Goal: Transaction & Acquisition: Purchase product/service

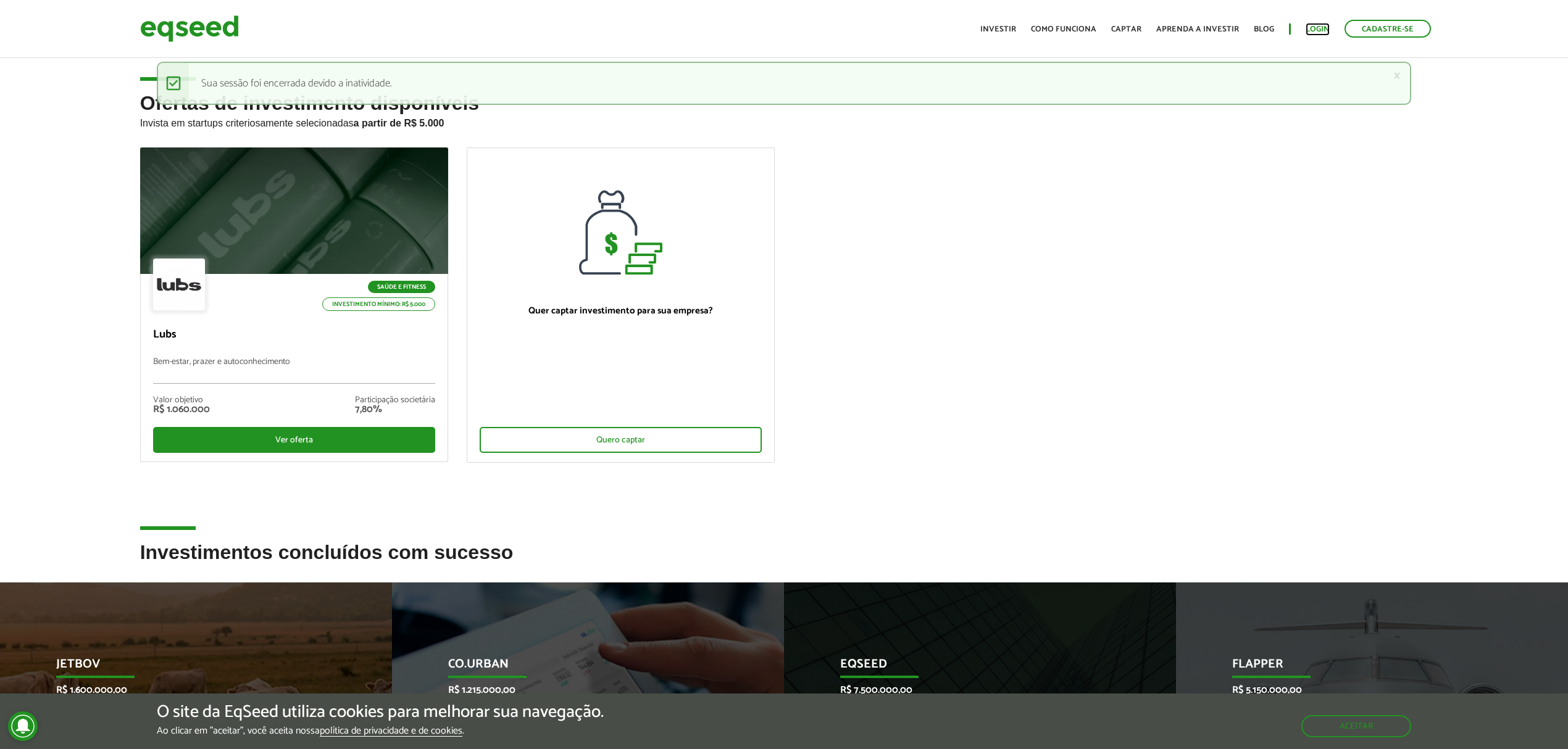
click at [1320, 25] on link "Login" at bounding box center [1317, 29] width 24 height 8
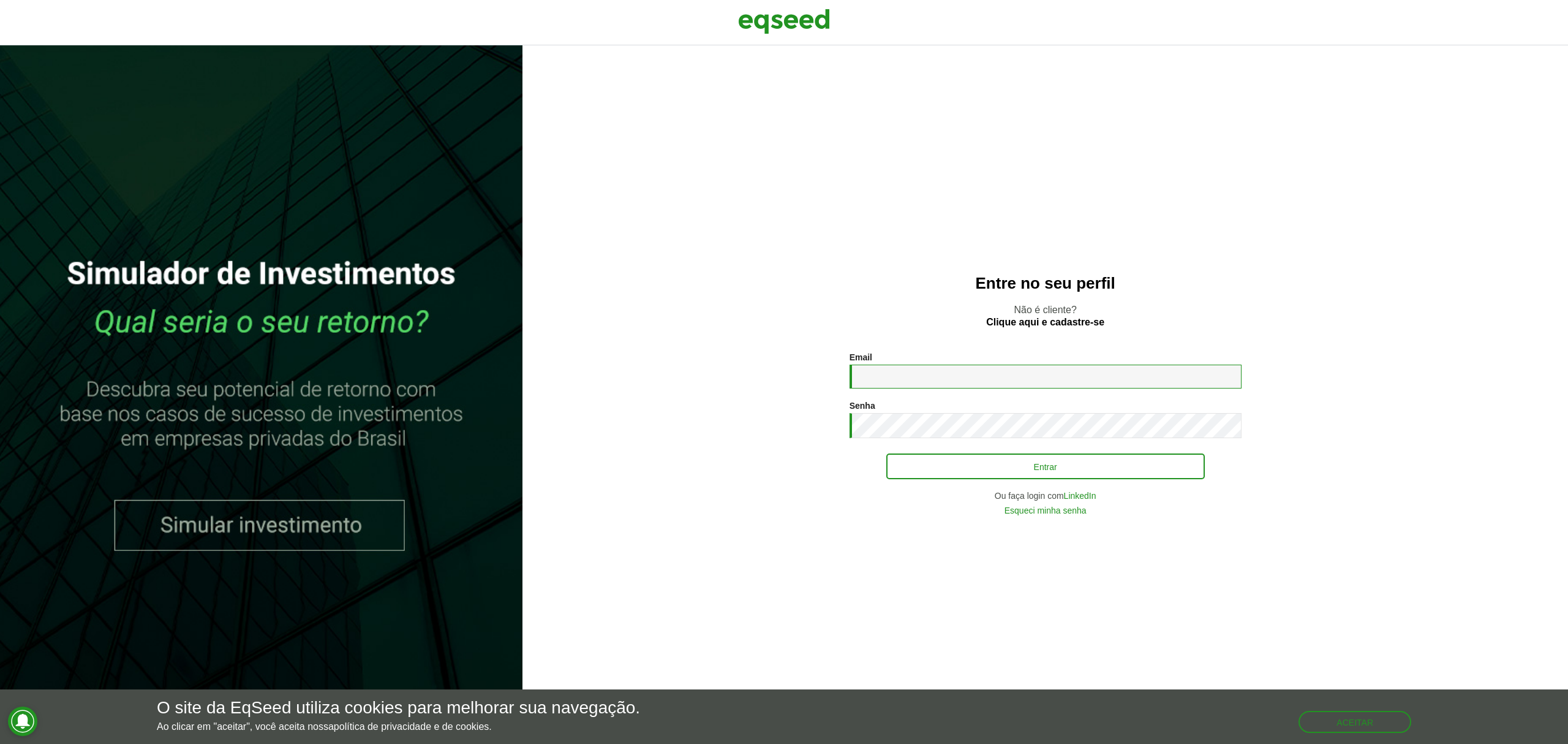
type input "**********"
click at [983, 474] on button "Entrar" at bounding box center [1045, 467] width 319 height 23
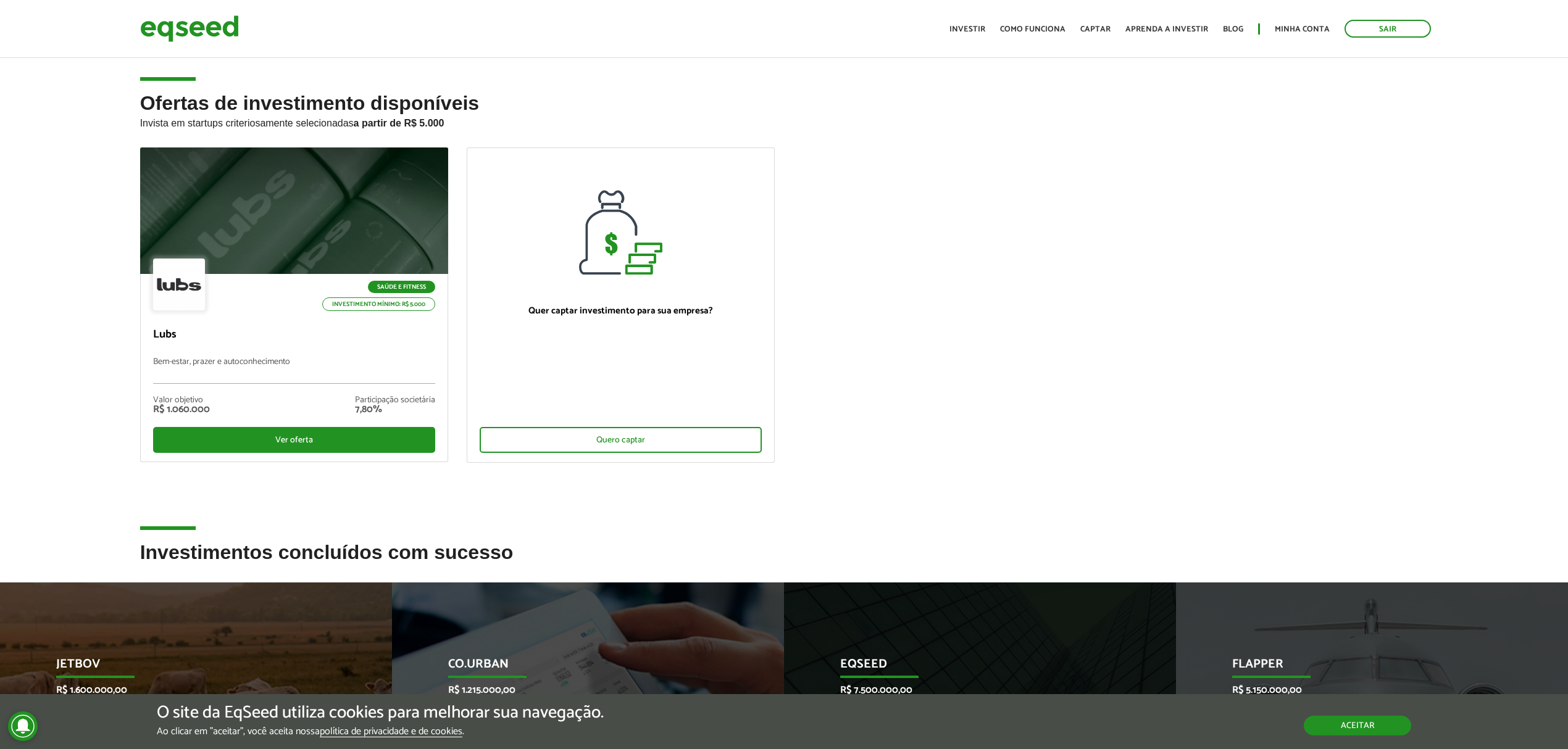
click at [1360, 724] on button "Aceitar" at bounding box center [1357, 725] width 108 height 20
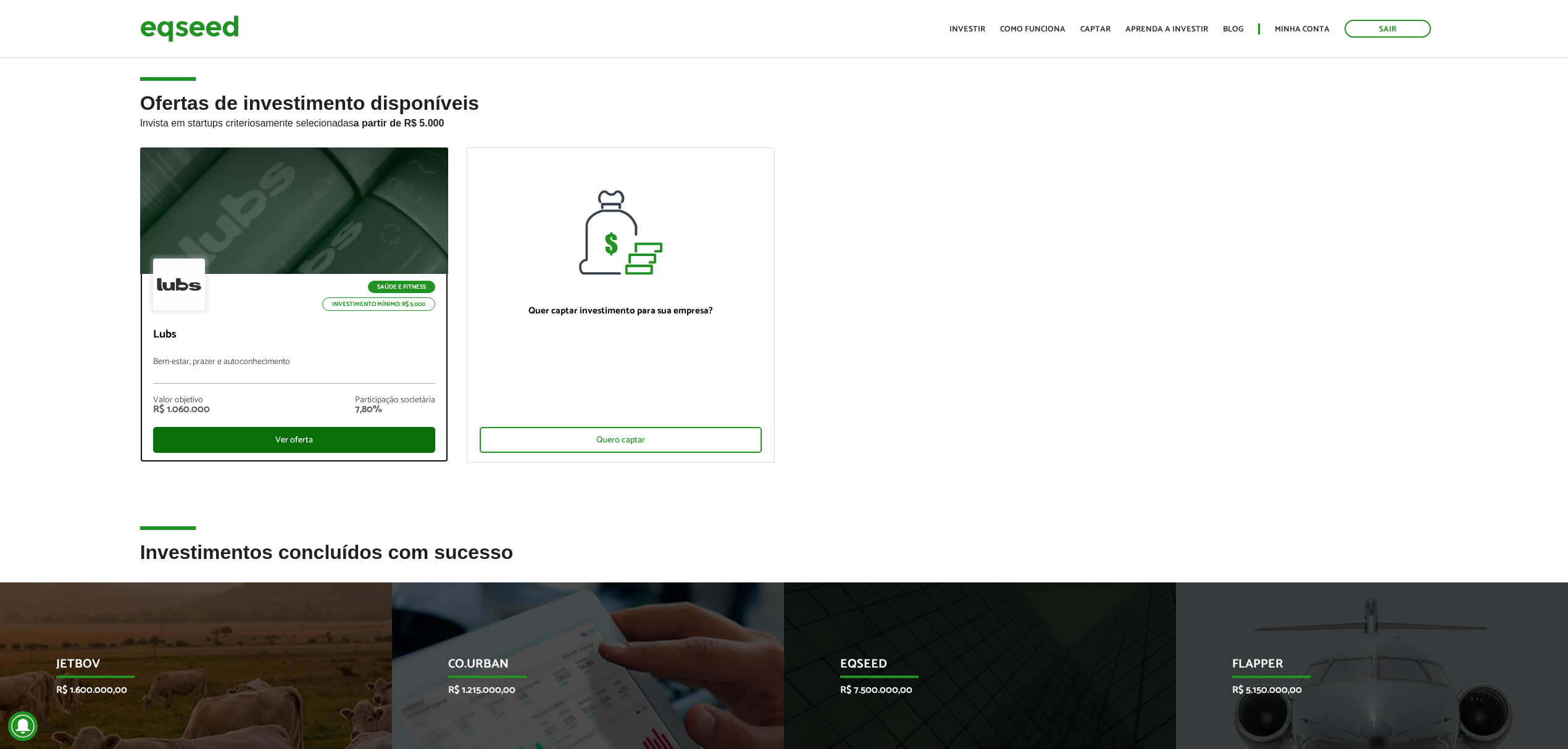
click at [340, 440] on div "Ver oferta" at bounding box center [294, 440] width 282 height 26
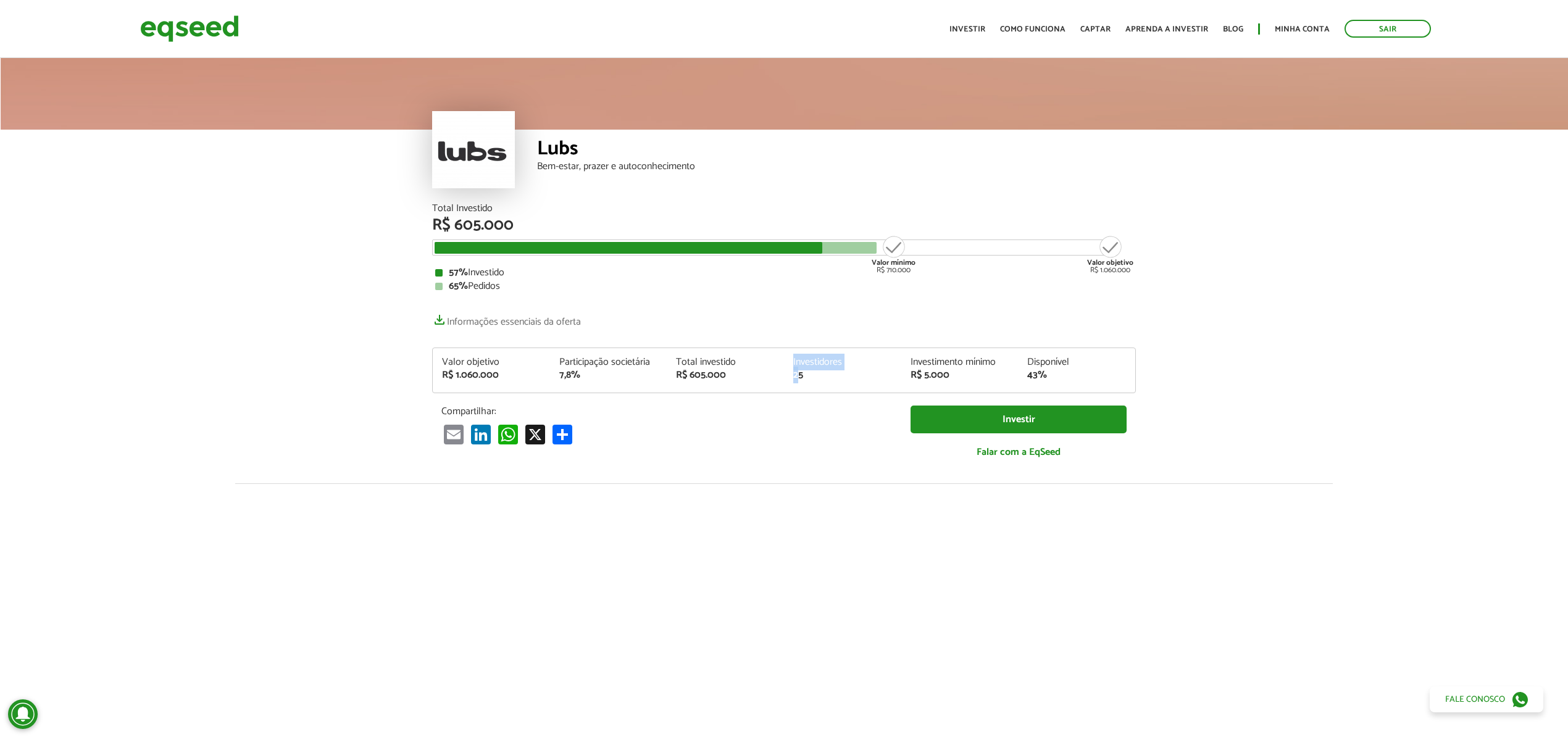
drag, startPoint x: 796, startPoint y: 382, endPoint x: 765, endPoint y: 382, distance: 31.0
click at [765, 382] on div "Valor objetivo R$ 1.060.000 Participação societária 7,8% Total investido R$ 605…" at bounding box center [784, 375] width 703 height 35
click at [810, 381] on div "Valor objetivo R$ 1.060.000 Participação societária 7,8% Total investido R$ 605…" at bounding box center [784, 375] width 703 height 35
drag, startPoint x: 799, startPoint y: 379, endPoint x: 788, endPoint y: 378, distance: 11.0
click at [788, 378] on div "Investidores 25" at bounding box center [842, 368] width 117 height 23
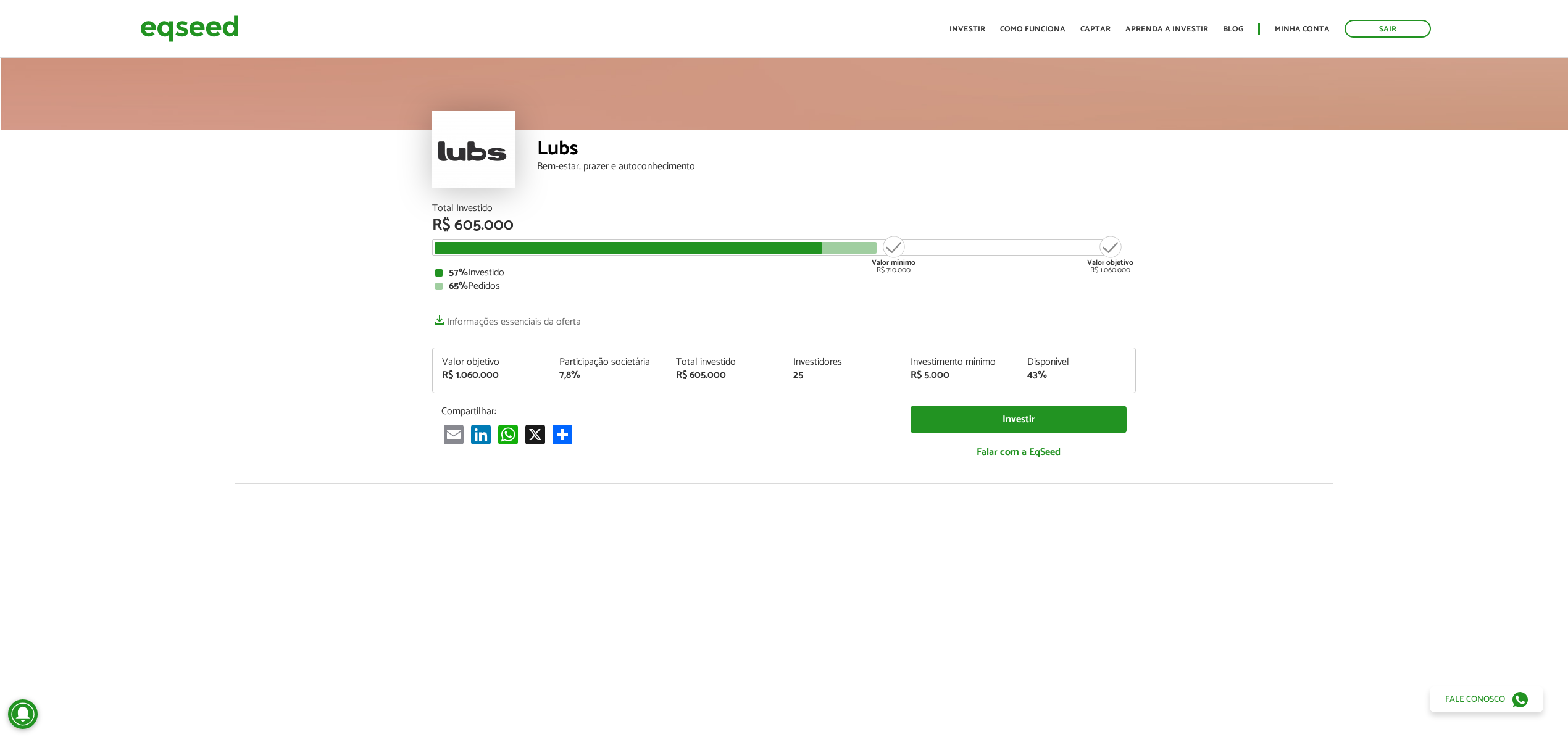
click at [1226, 327] on article "Lubs Bem-estar, prazer e autoconhecimento Total Investido R$ 605.000 Valor míni…" at bounding box center [784, 479] width 1568 height 849
drag, startPoint x: 571, startPoint y: 375, endPoint x: 532, endPoint y: 373, distance: 39.1
click at [532, 373] on div "Valor objetivo R$ 1.060.000 Participação societária 7,8% Total investido R$ 605…" at bounding box center [784, 375] width 703 height 35
click at [601, 374] on div "7,8%" at bounding box center [608, 375] width 99 height 10
